Goal: Information Seeking & Learning: Learn about a topic

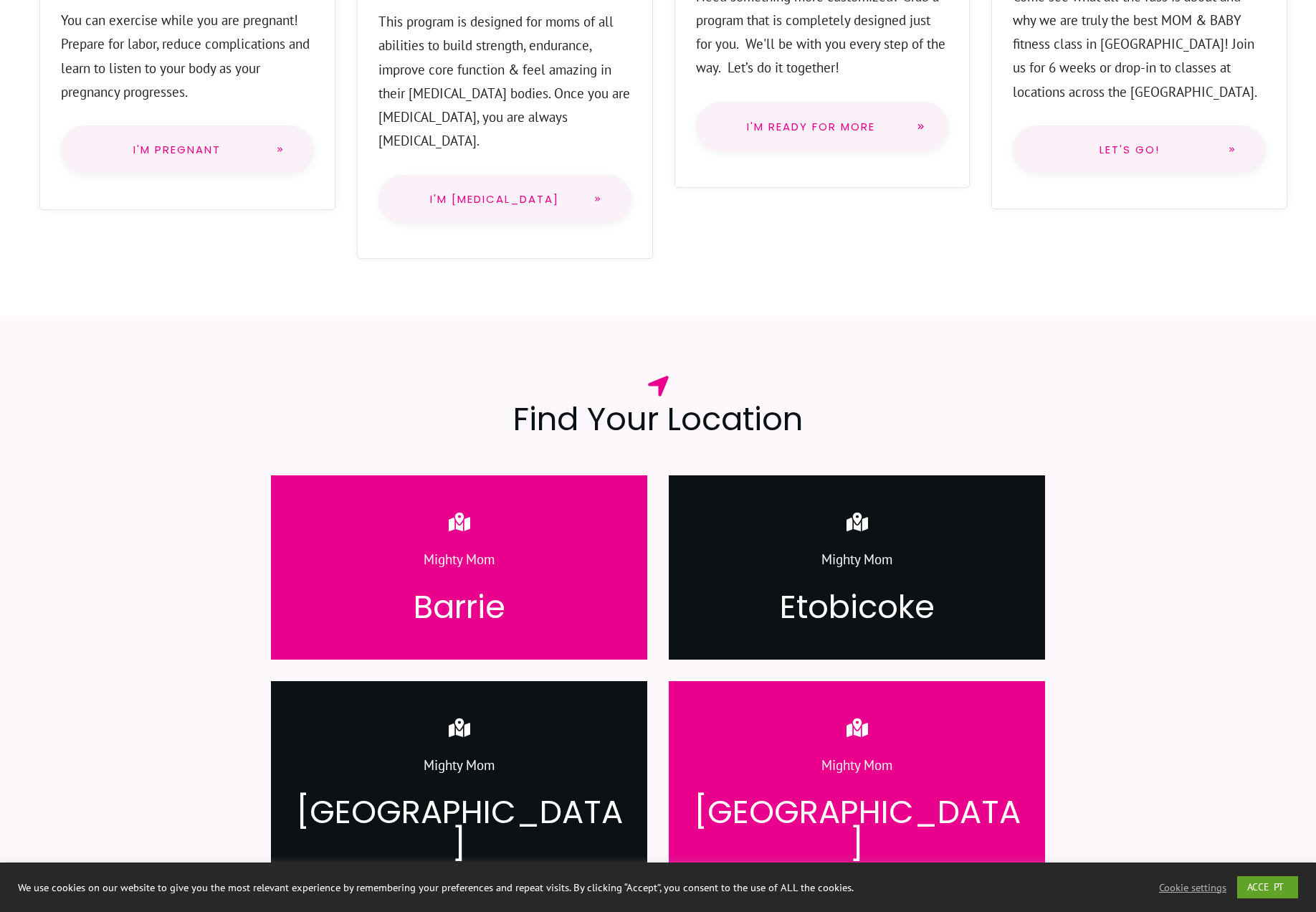
scroll to position [747, 0]
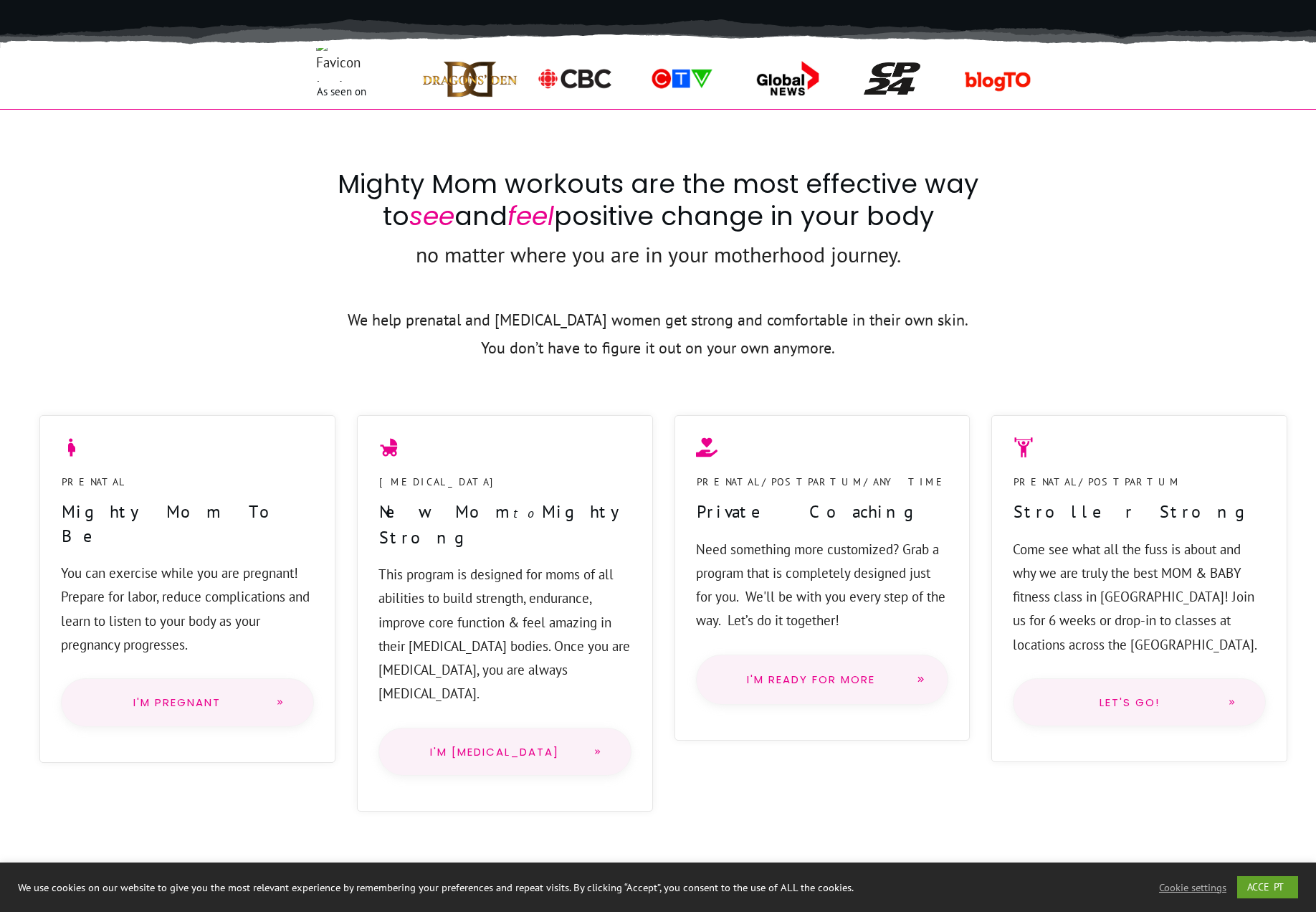
click at [203, 697] on span "I'm Pregnant" at bounding box center [177, 702] width 174 height 12
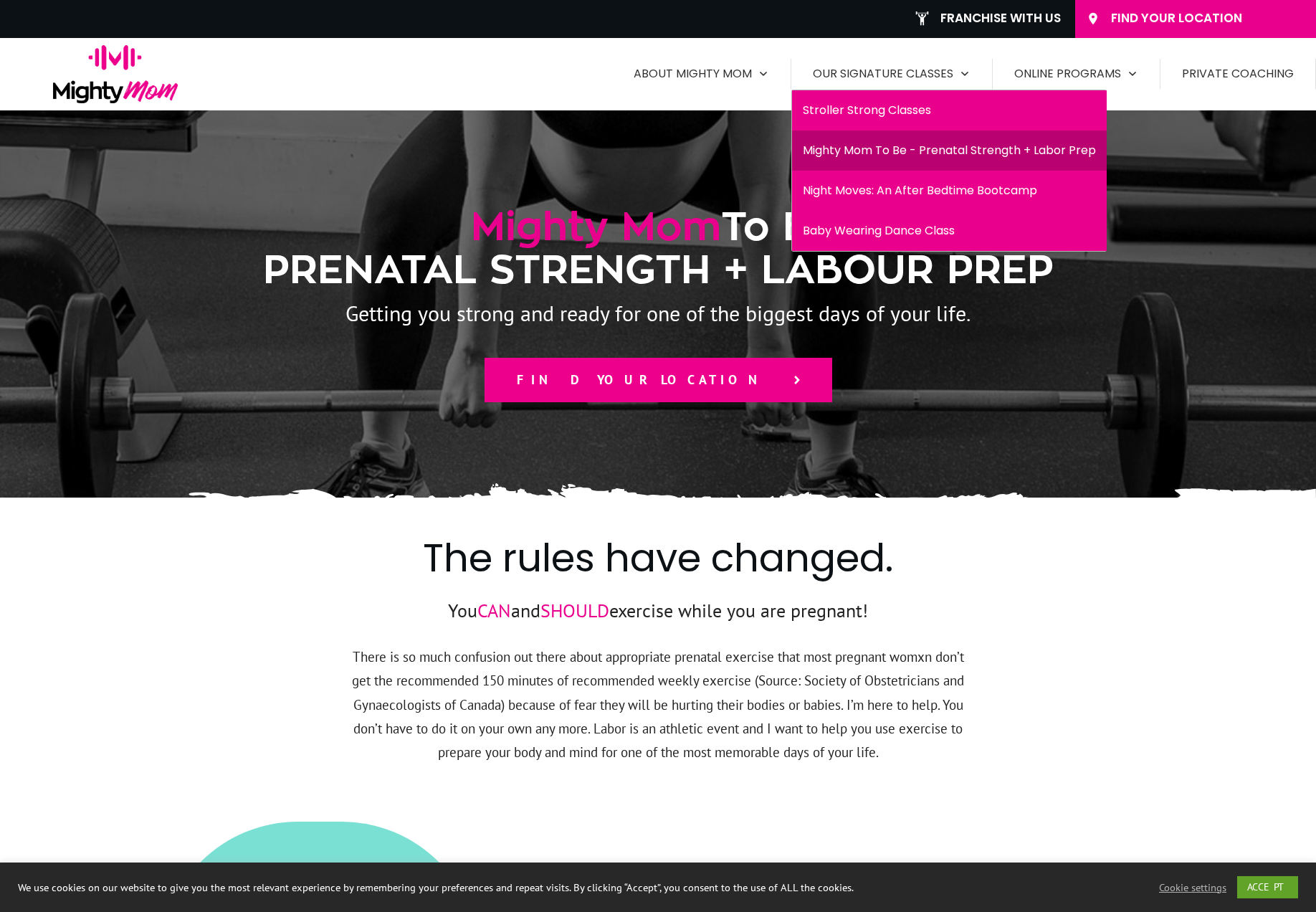
click at [868, 112] on span "Stroller Strong Classes" at bounding box center [949, 111] width 293 height 23
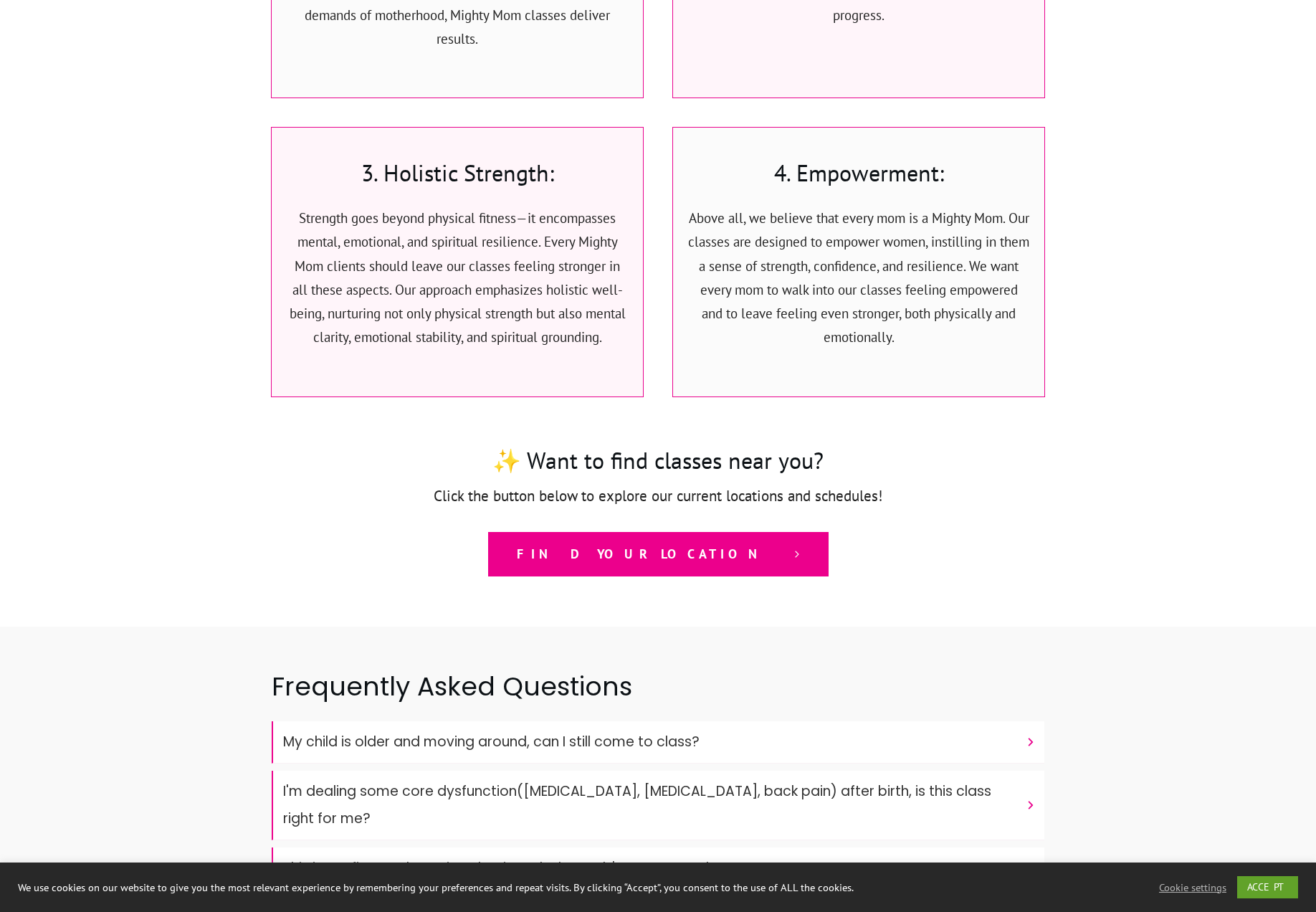
scroll to position [4092, 0]
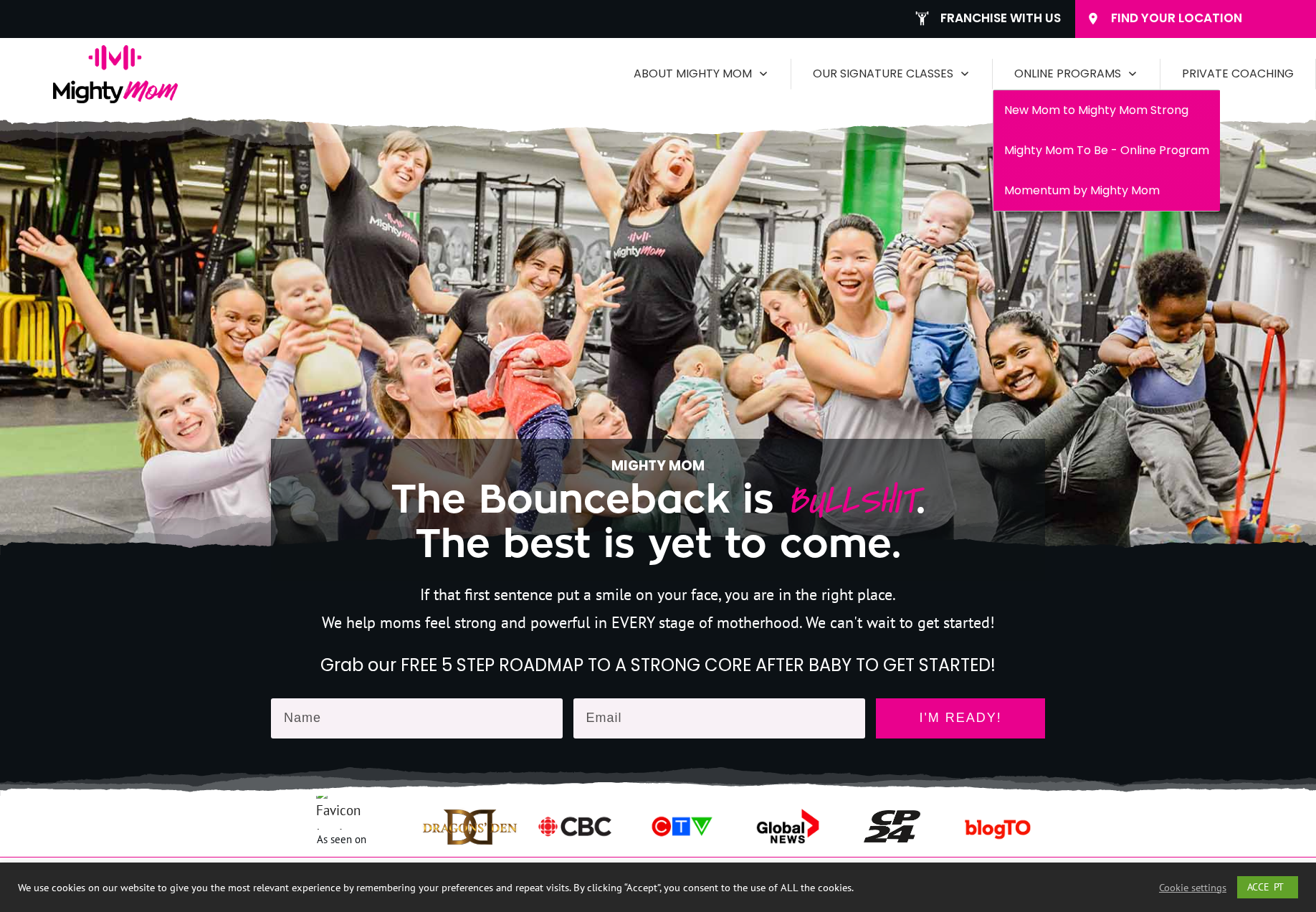
click at [1065, 112] on span "New Mom to Mighty Mom Strong" at bounding box center [1106, 111] width 205 height 23
